Goal: Task Accomplishment & Management: Manage account settings

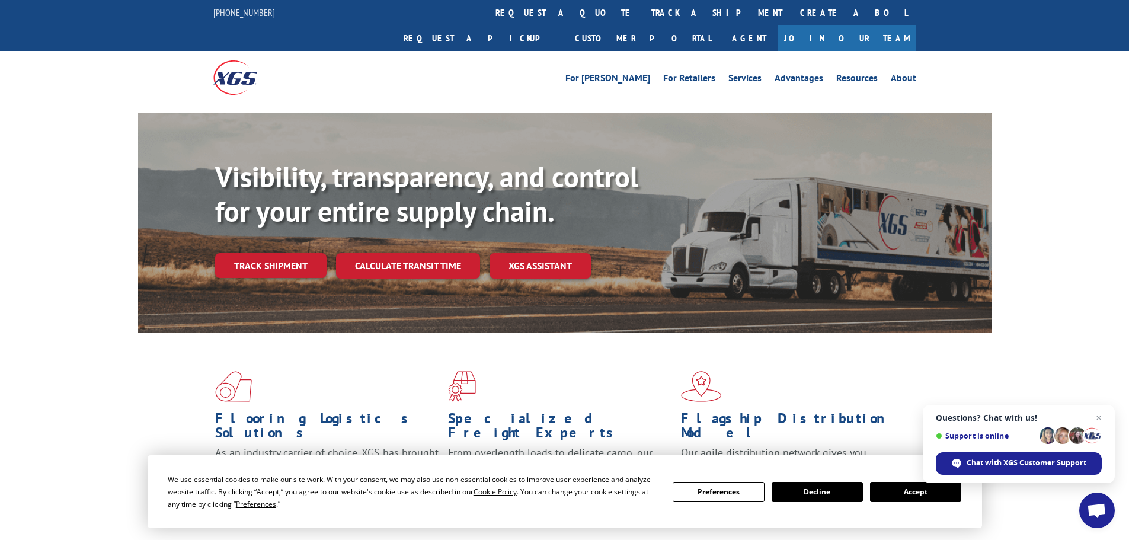
click at [744, 497] on button "Preferences" at bounding box center [718, 492] width 91 height 20
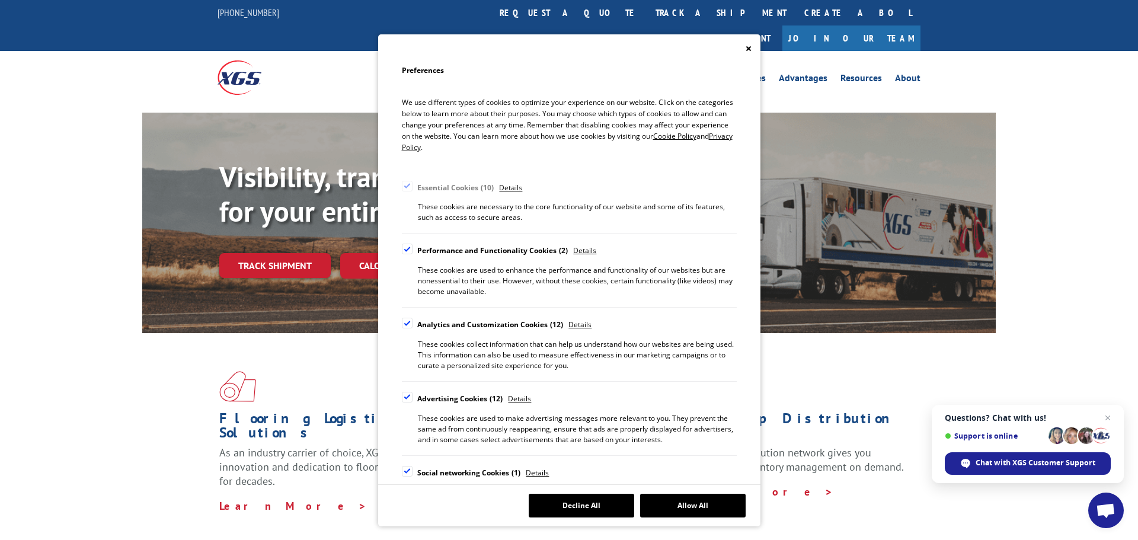
click at [405, 246] on div "Cookie Consent Preferences" at bounding box center [407, 249] width 11 height 11
click at [0, 0] on input "Performance and Functionality Cookies 2" at bounding box center [0, 0] width 0 height 0
click at [405, 326] on div "Cookie Consent Preferences" at bounding box center [407, 323] width 11 height 11
click at [0, 0] on input "Analytics and Customization Cookies 12" at bounding box center [0, 0] width 0 height 0
click at [403, 418] on div "Advertising Cookies 12 Details These cookies are used to make advertising messa…" at bounding box center [569, 418] width 335 height 53
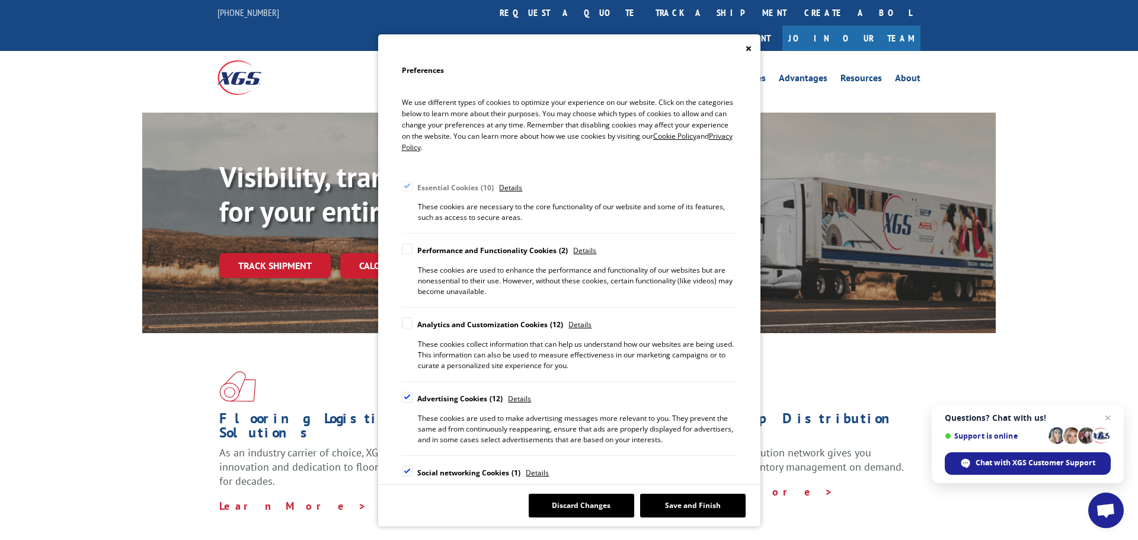
click at [405, 396] on div "Cookie Consent Preferences" at bounding box center [407, 397] width 11 height 11
click at [0, 0] on input "Advertising Cookies 12" at bounding box center [0, 0] width 0 height 0
click at [409, 475] on div "Cookie Consent Preferences" at bounding box center [407, 471] width 11 height 11
click at [0, 0] on input "Social networking Cookies 1" at bounding box center [0, 0] width 0 height 0
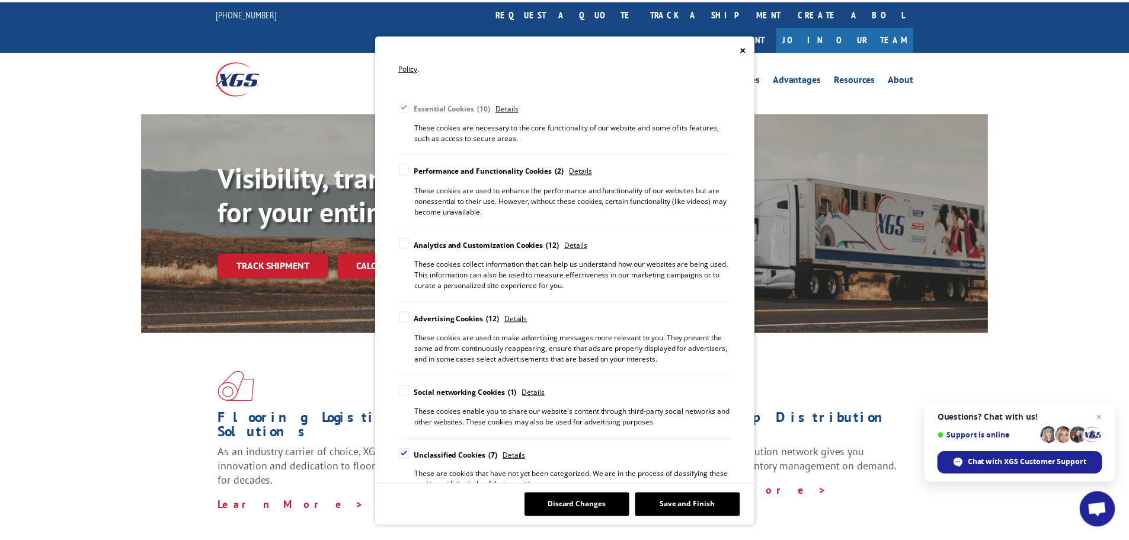
scroll to position [97, 0]
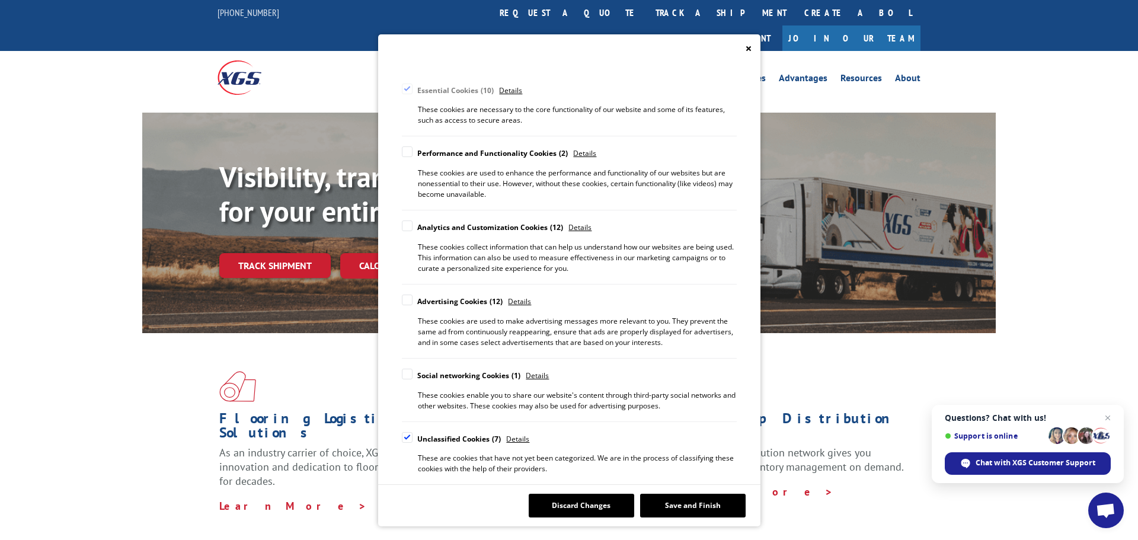
click at [404, 440] on div "Cookie Consent Preferences" at bounding box center [407, 437] width 11 height 11
click at [0, 0] on input "Unclassified Cookies 7" at bounding box center [0, 0] width 0 height 0
click at [692, 511] on button "Save and Finish" at bounding box center [692, 506] width 105 height 24
